Goal: Find specific page/section: Locate a particular part of the current website

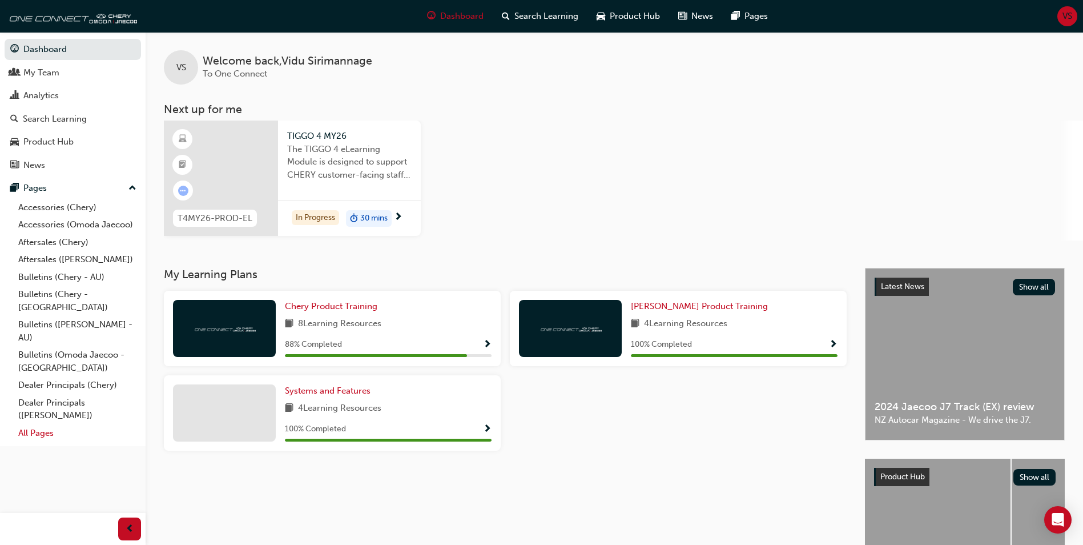
click at [47, 424] on link "All Pages" at bounding box center [77, 433] width 127 height 18
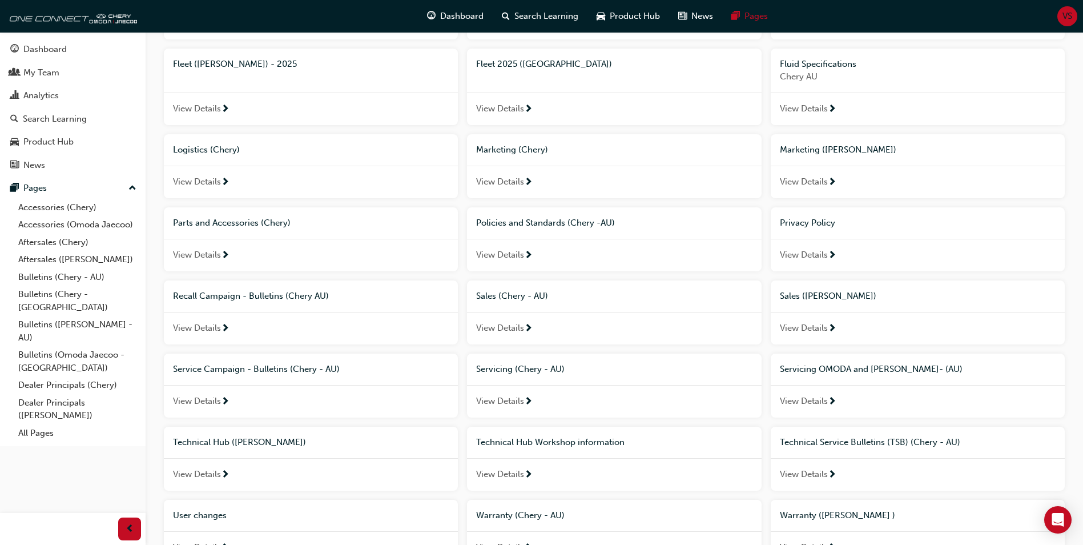
scroll to position [606, 0]
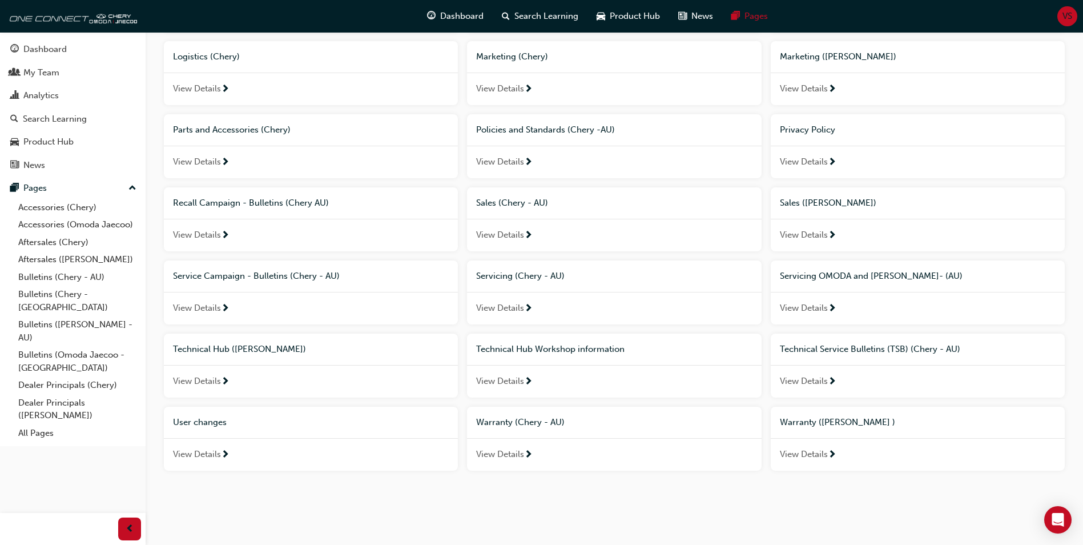
click at [563, 350] on span "Technical Hub Workshop information" at bounding box center [550, 349] width 148 height 10
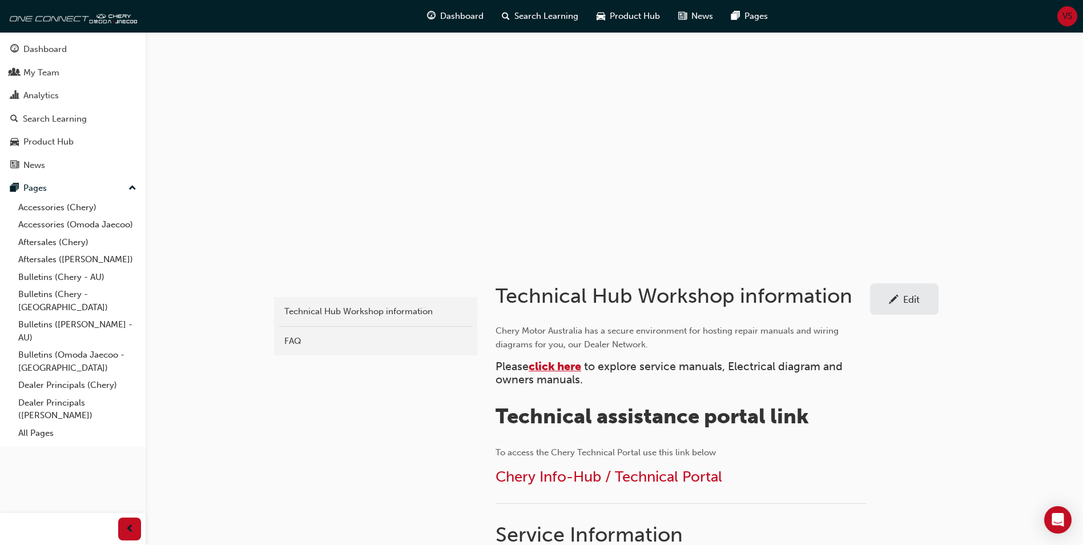
click at [568, 366] on span "click here" at bounding box center [555, 366] width 53 height 13
